Goal: Obtain resource: Obtain resource

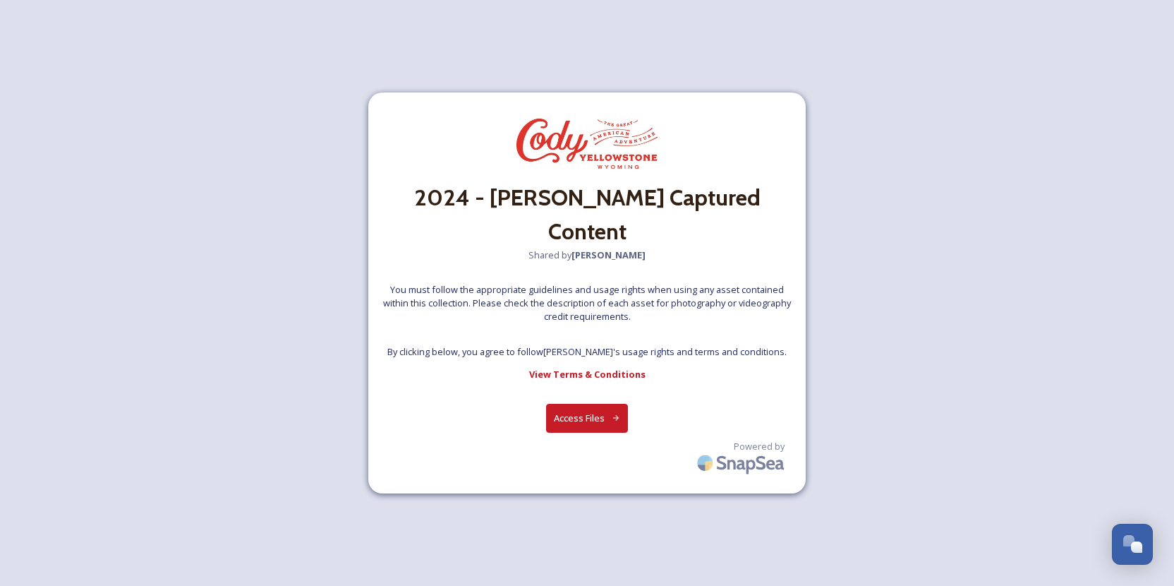
click at [603, 423] on button "Access Files" at bounding box center [587, 418] width 83 height 29
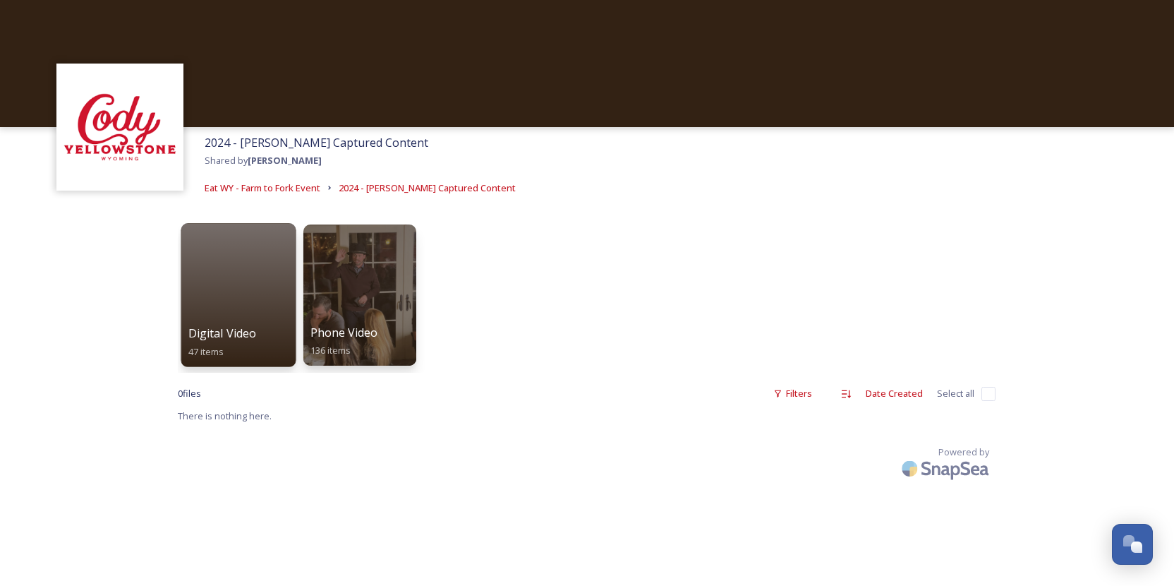
click at [250, 281] on div at bounding box center [238, 295] width 115 height 144
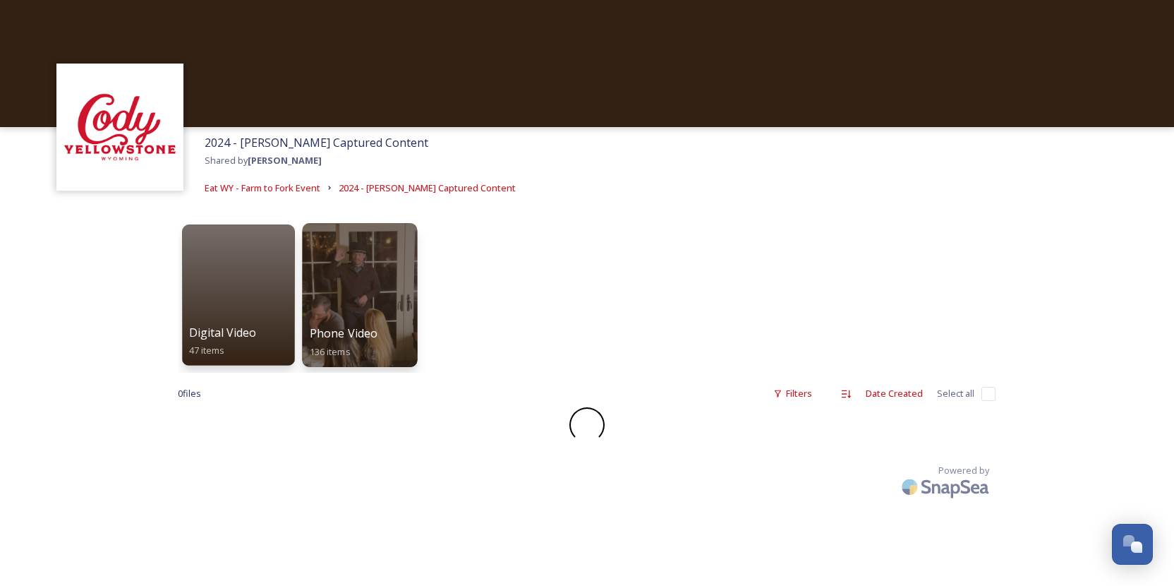
click at [372, 277] on div at bounding box center [359, 295] width 115 height 144
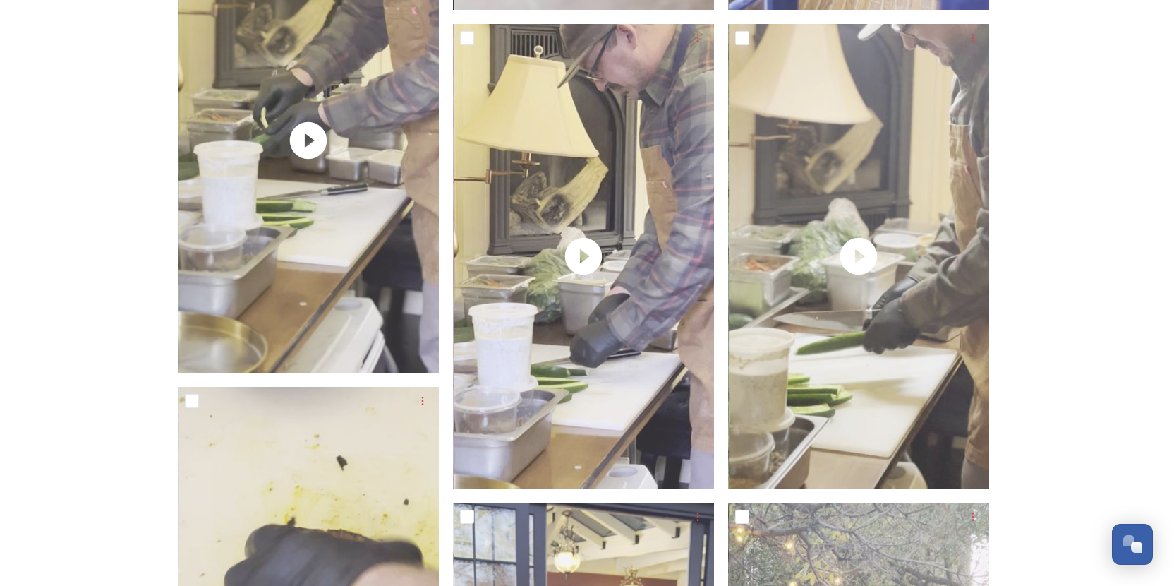
scroll to position [5984, 0]
